Goal: Task Accomplishment & Management: Manage account settings

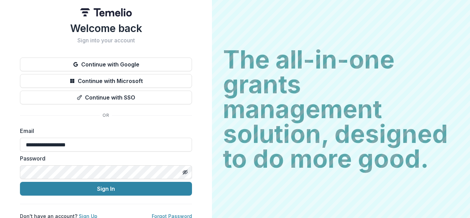
type input "**********"
click at [20, 182] on button "Sign In" at bounding box center [106, 189] width 172 height 14
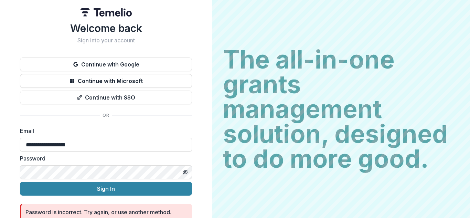
click at [20, 182] on button "Sign In" at bounding box center [106, 189] width 172 height 14
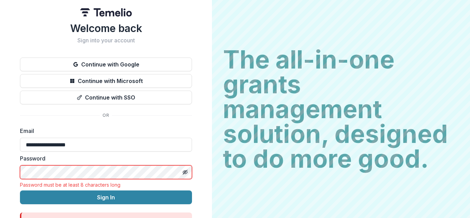
scroll to position [41, 0]
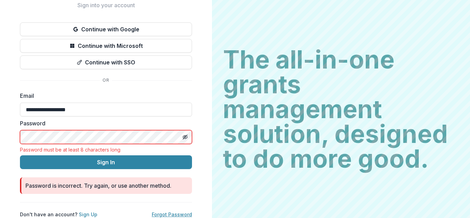
click at [163, 211] on link "Forgot Password" at bounding box center [172, 214] width 40 height 6
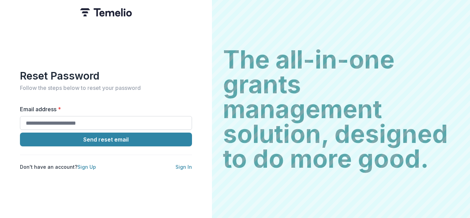
click at [86, 119] on input "Email address *" at bounding box center [106, 123] width 172 height 14
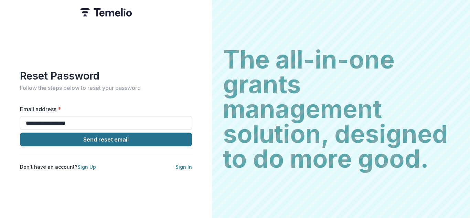
type input "**********"
click at [121, 138] on button "Send reset email" at bounding box center [106, 139] width 172 height 14
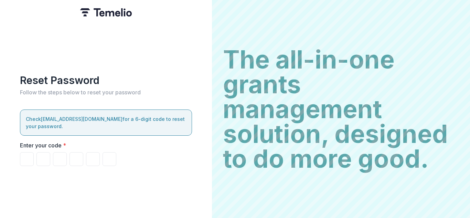
type input "*"
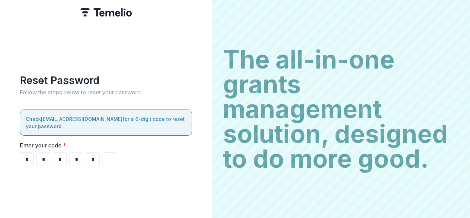
type input "*"
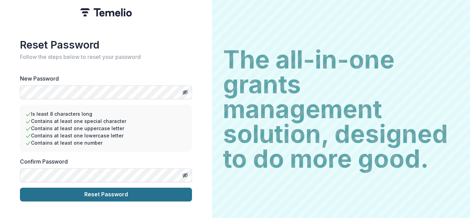
click at [75, 194] on button "Reset Password" at bounding box center [106, 194] width 172 height 14
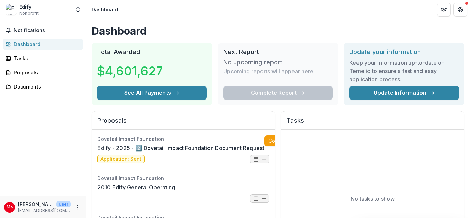
click at [18, 43] on div "Dashboard" at bounding box center [46, 44] width 64 height 7
click at [21, 31] on span "Notifications" at bounding box center [47, 31] width 66 height 6
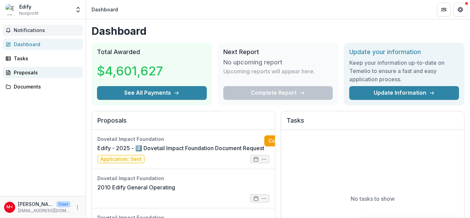
click at [23, 74] on div "Proposals" at bounding box center [46, 72] width 64 height 7
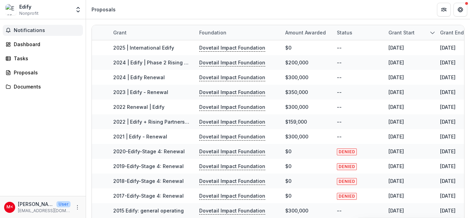
click at [21, 29] on span "Notifications" at bounding box center [47, 31] width 66 height 6
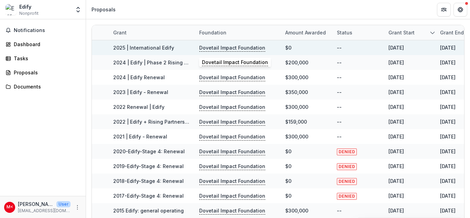
click at [224, 49] on p "Dovetail Impact Foundation" at bounding box center [232, 48] width 66 height 8
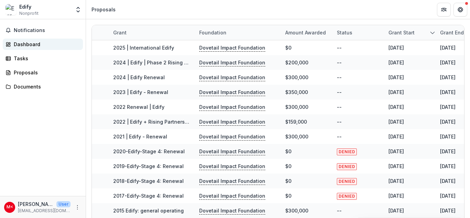
click at [21, 44] on div "Dashboard" at bounding box center [46, 44] width 64 height 7
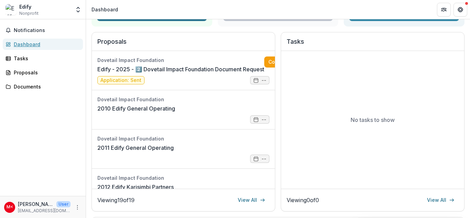
scroll to position [79, 0]
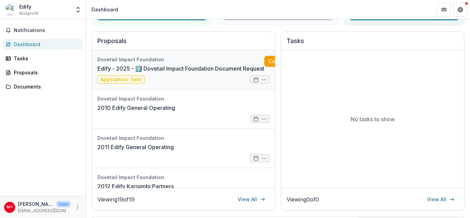
click at [167, 73] on link "Edify - 2025 - 2️⃣ Dovetail Impact Foundation Document Request" at bounding box center [180, 68] width 167 height 8
